Goal: Information Seeking & Learning: Learn about a topic

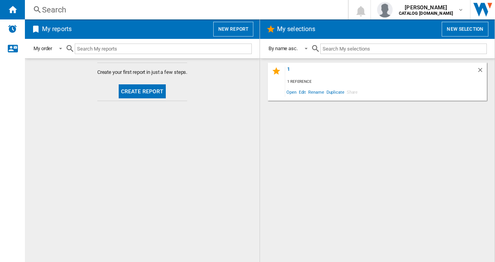
click at [73, 9] on div "Search" at bounding box center [184, 9] width 285 height 11
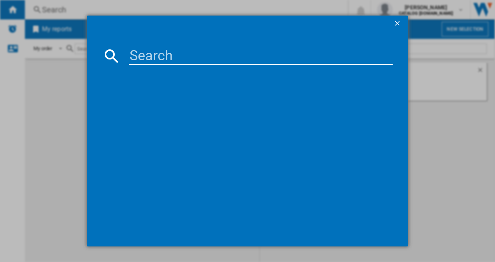
click at [138, 59] on input at bounding box center [261, 56] width 264 height 19
paste input "KB7962SE0"
type input "KB7962SE0"
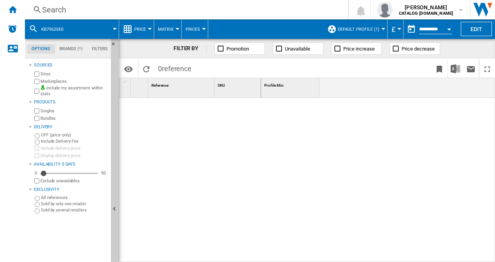
click at [356, 31] on span "Default profile (1)" at bounding box center [359, 29] width 42 height 5
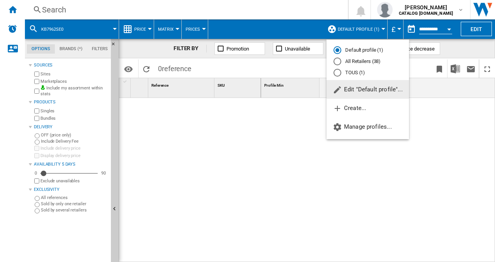
click at [337, 63] on div "All Retailers (38)" at bounding box center [337, 62] width 8 height 8
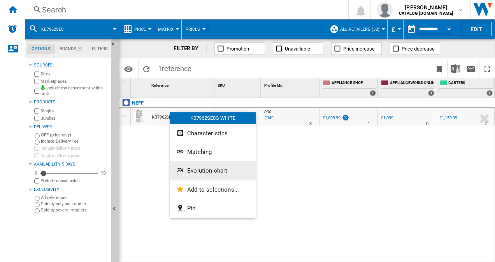
click at [218, 171] on span "Evolution chart" at bounding box center [207, 170] width 40 height 7
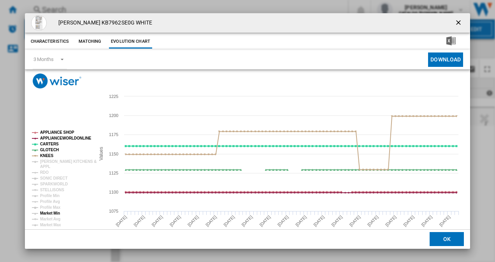
click at [56, 215] on tspan "Market Min" at bounding box center [50, 213] width 20 height 4
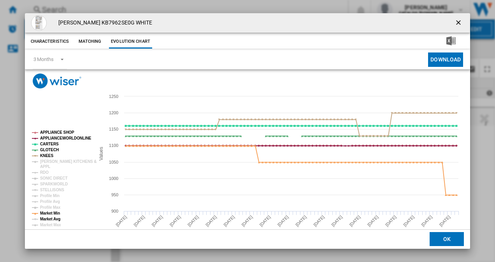
click at [53, 218] on tspan "Market Avg" at bounding box center [50, 219] width 20 height 4
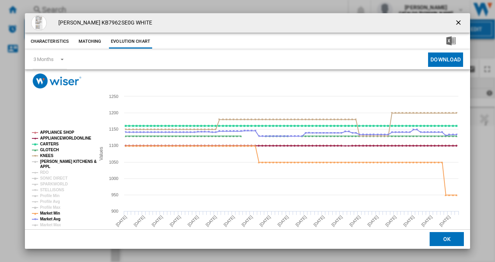
click at [58, 160] on tspan "[PERSON_NAME] KITCHENS &" at bounding box center [68, 161] width 56 height 4
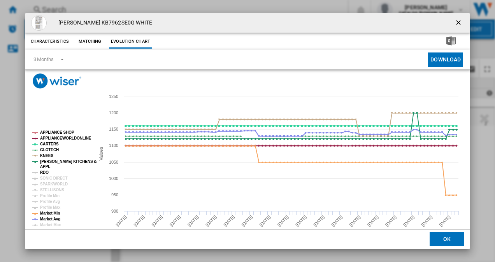
click at [42, 173] on tspan "RDO" at bounding box center [44, 172] width 9 height 4
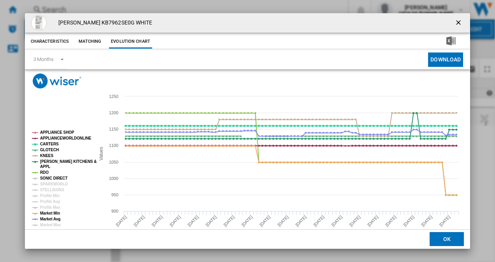
click at [48, 180] on tspan "SONIC DIRECT" at bounding box center [53, 178] width 27 height 4
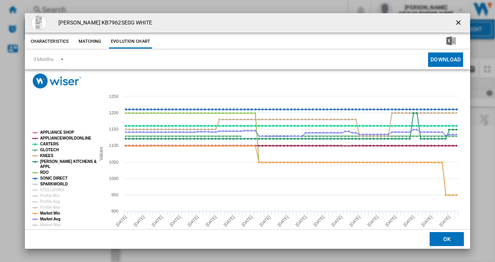
click at [49, 185] on tspan "SPARKWORLD" at bounding box center [54, 184] width 28 height 4
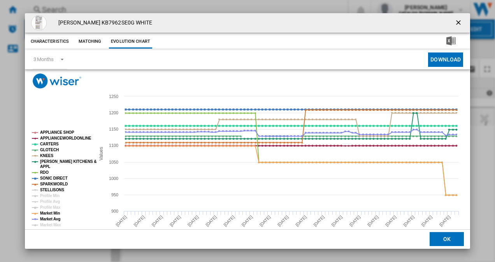
click at [51, 190] on tspan "STELLISONS" at bounding box center [52, 190] width 24 height 4
click at [429, 238] on button "OK" at bounding box center [446, 240] width 34 height 14
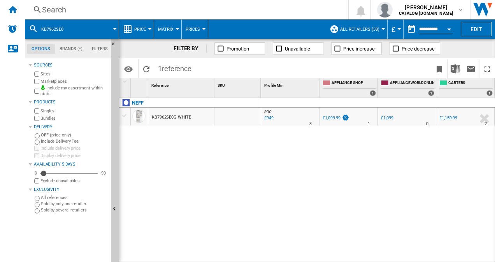
click at [295, 196] on div "RDO : RDO -1.0 % £949 % N/A 3 RDO : RDO APPLIANCE SHOP -1.0 % £1,099.99" at bounding box center [378, 180] width 234 height 165
